Goal: Leave review/rating

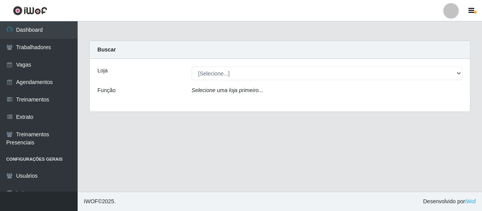
drag, startPoint x: 204, startPoint y: 152, endPoint x: 205, endPoint y: 143, distance: 8.3
click at [204, 147] on main "Carregando... Buscar Loja [Selecione...] Varejão Supermercados Função Selecione…" at bounding box center [280, 106] width 404 height 171
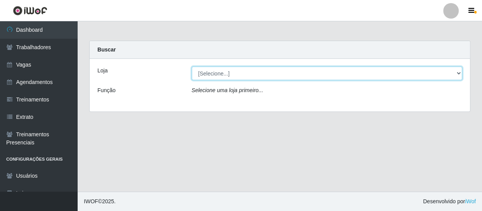
click at [245, 75] on select "[Selecione...] Varejão Supermercados" at bounding box center [327, 74] width 271 height 14
select select "237"
click at [192, 67] on select "[Selecione...] Varejão Supermercados" at bounding box center [327, 74] width 271 height 14
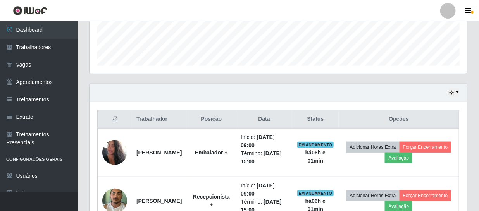
scroll to position [282, 0]
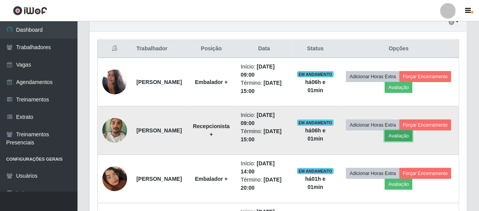
click at [413, 137] on button "Avaliação" at bounding box center [399, 136] width 28 height 11
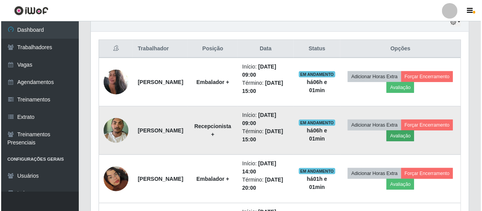
scroll to position [161, 374]
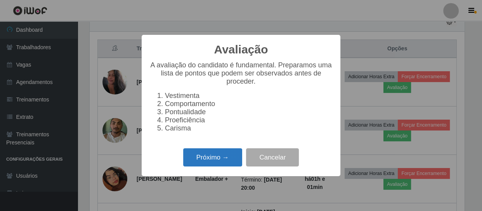
click at [207, 160] on button "Próximo →" at bounding box center [212, 158] width 59 height 18
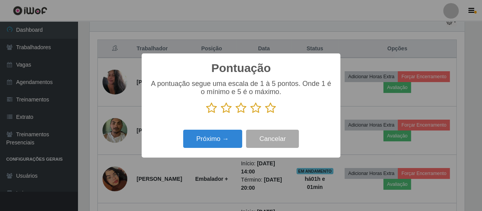
click at [269, 110] on icon at bounding box center [270, 108] width 11 height 12
click at [265, 114] on input "radio" at bounding box center [265, 114] width 0 height 0
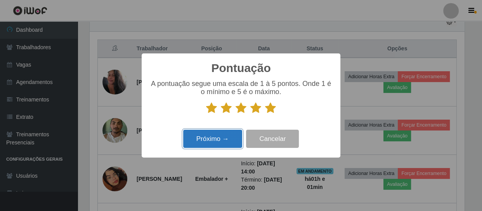
click at [228, 143] on button "Próximo →" at bounding box center [212, 139] width 59 height 18
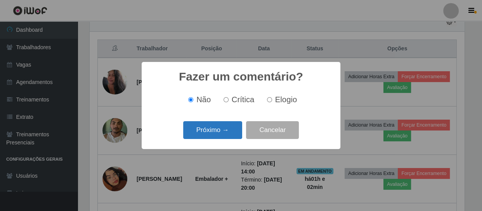
click at [230, 134] on button "Próximo →" at bounding box center [212, 130] width 59 height 18
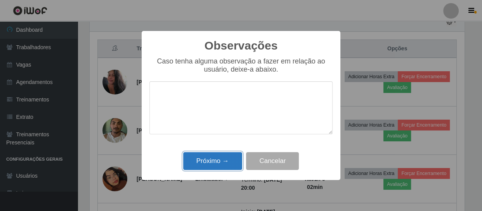
click at [223, 159] on button "Próximo →" at bounding box center [212, 161] width 59 height 18
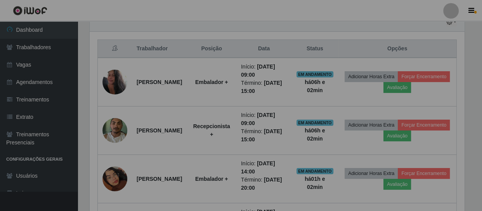
scroll to position [161, 378]
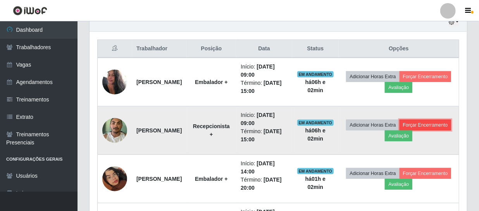
click at [400, 131] on button "Forçar Encerramento" at bounding box center [426, 125] width 52 height 11
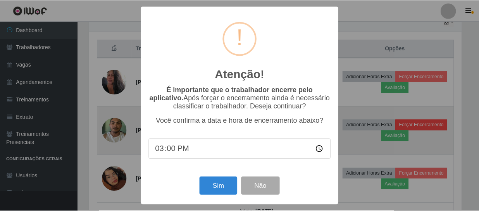
scroll to position [161, 374]
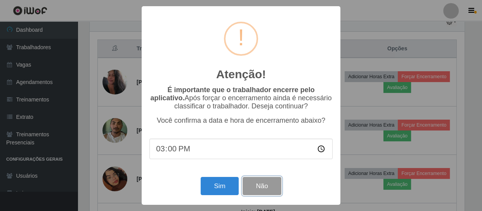
click at [256, 191] on button "Não" at bounding box center [261, 186] width 38 height 18
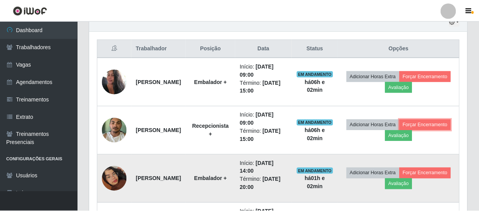
scroll to position [161, 378]
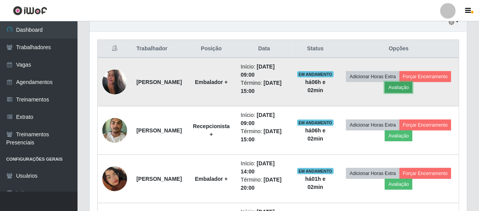
click at [413, 87] on button "Avaliação" at bounding box center [399, 87] width 28 height 11
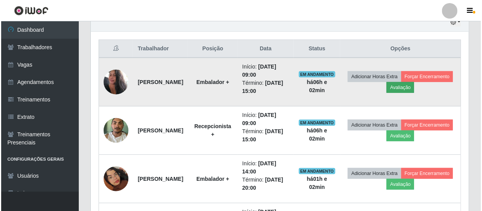
scroll to position [161, 374]
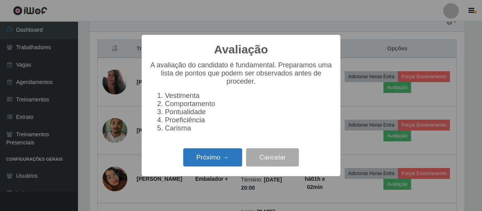
click at [226, 159] on button "Próximo →" at bounding box center [212, 158] width 59 height 18
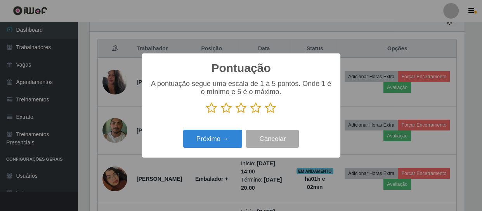
click at [267, 111] on icon at bounding box center [270, 108] width 11 height 12
click at [265, 114] on input "radio" at bounding box center [265, 114] width 0 height 0
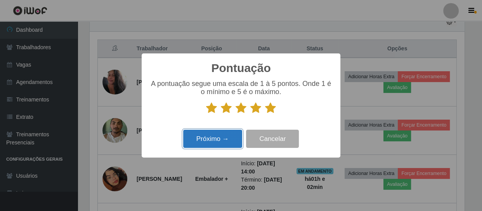
click at [232, 139] on button "Próximo →" at bounding box center [212, 139] width 59 height 18
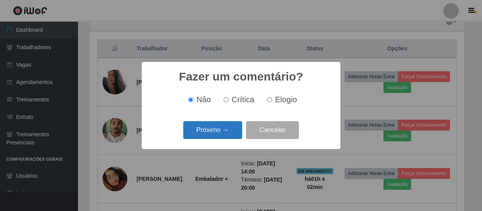
click at [236, 134] on button "Próximo →" at bounding box center [212, 130] width 59 height 18
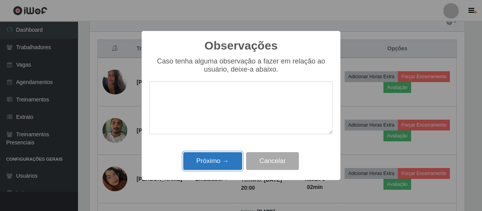
click at [230, 161] on button "Próximo →" at bounding box center [212, 161] width 59 height 18
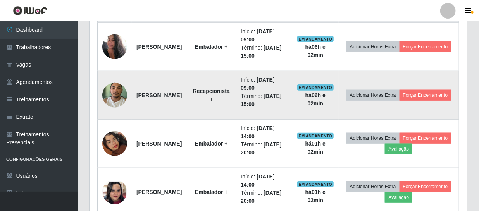
scroll to position [247, 0]
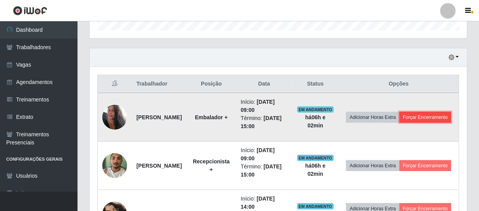
click at [411, 120] on button "Forçar Encerramento" at bounding box center [426, 117] width 52 height 11
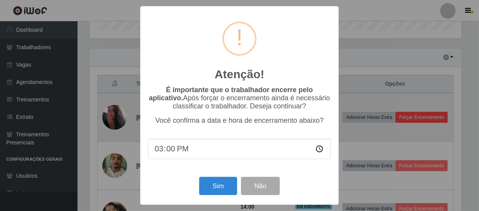
scroll to position [161, 374]
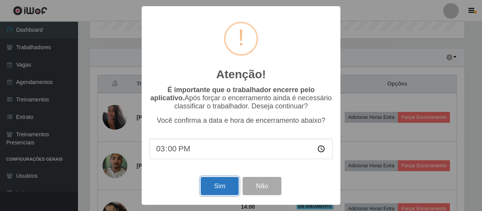
click at [220, 193] on button "Sim" at bounding box center [220, 186] width 38 height 18
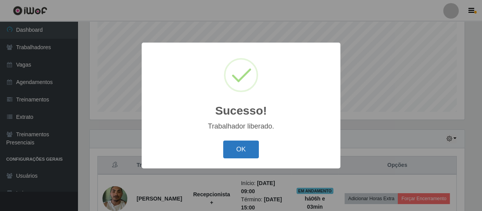
click at [245, 150] on button "OK" at bounding box center [241, 150] width 36 height 18
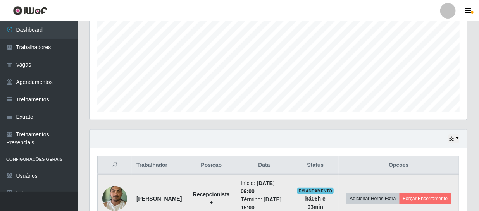
scroll to position [236, 0]
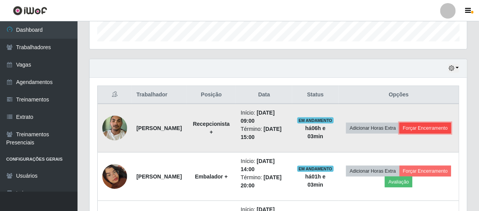
click at [403, 133] on button "Forçar Encerramento" at bounding box center [426, 128] width 52 height 11
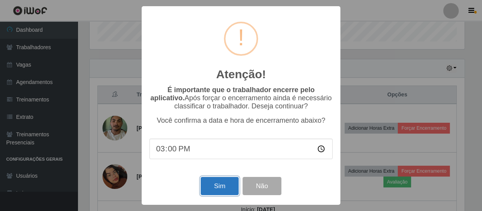
click at [211, 191] on button "Sim" at bounding box center [220, 186] width 38 height 18
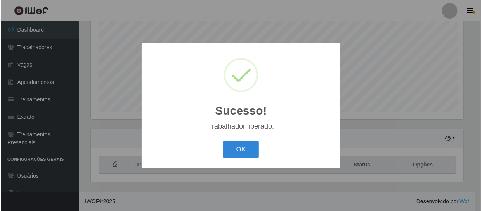
scroll to position [0, 0]
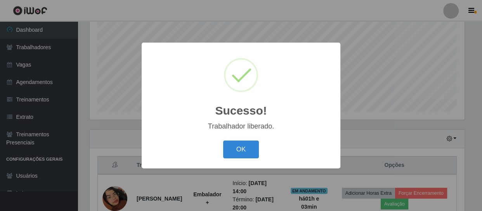
click at [234, 139] on div "OK Cancel" at bounding box center [240, 149] width 183 height 22
click at [237, 147] on button "OK" at bounding box center [241, 150] width 36 height 18
